Goal: Find specific page/section: Find specific page/section

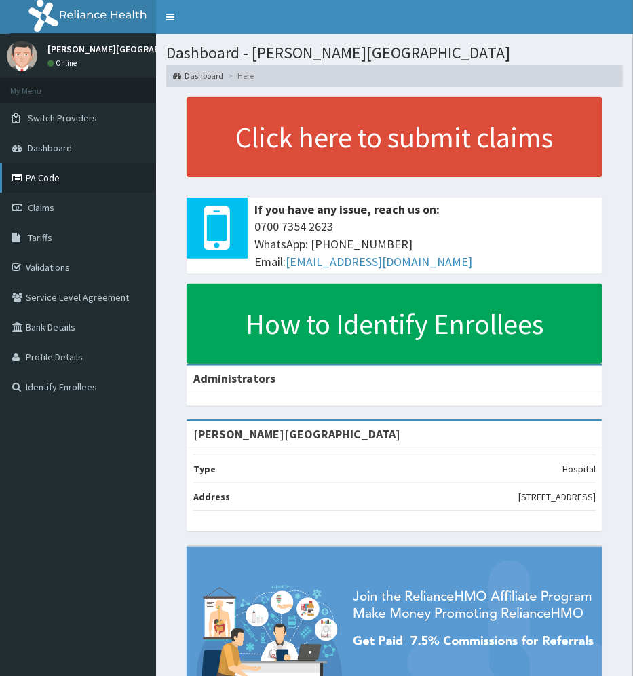
click at [50, 178] on link "PA Code" at bounding box center [78, 178] width 156 height 30
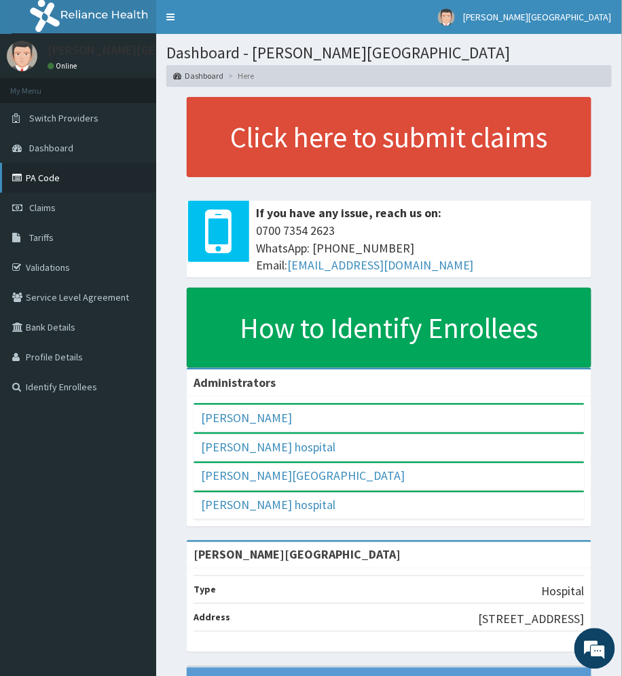
click at [39, 178] on link "PA Code" at bounding box center [78, 178] width 156 height 30
click at [43, 178] on link "PA Code" at bounding box center [78, 178] width 156 height 30
